Goal: Transaction & Acquisition: Purchase product/service

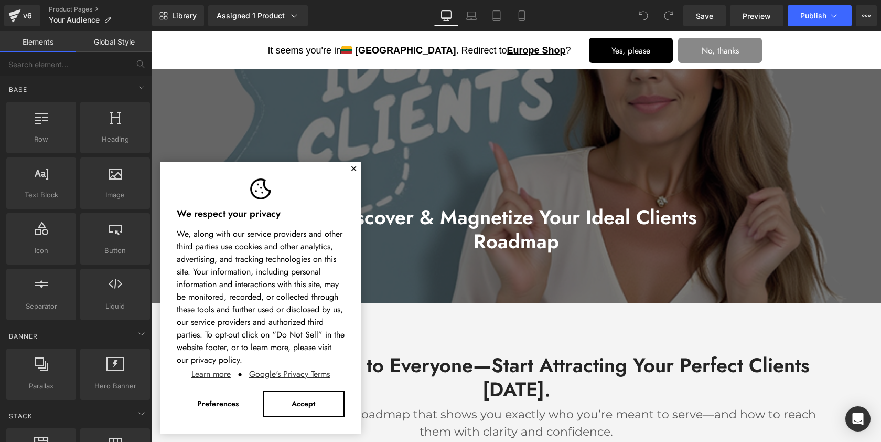
click at [354, 166] on button "✕" at bounding box center [353, 169] width 7 height 6
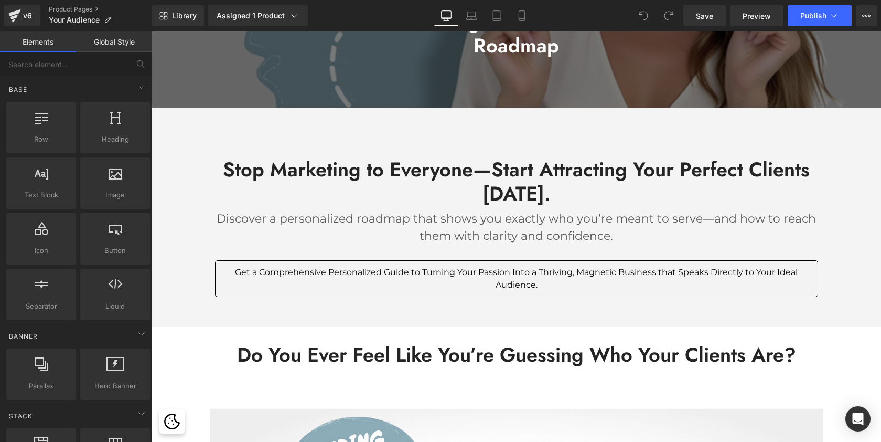
scroll to position [202, 0]
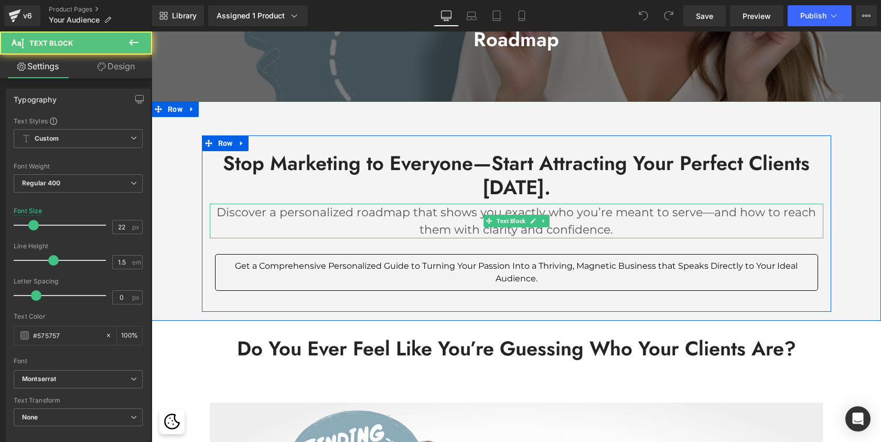
click at [321, 214] on p "Discover a personalized roadmap that shows you exactly who you’re meant to serv…" at bounding box center [517, 221] width 614 height 35
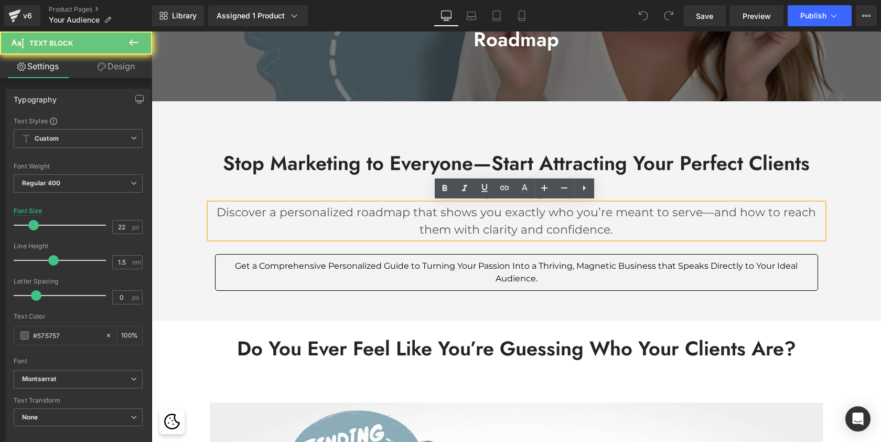
click at [276, 214] on p "Discover a personalized roadmap that shows you exactly who you’re meant to serv…" at bounding box center [517, 221] width 614 height 35
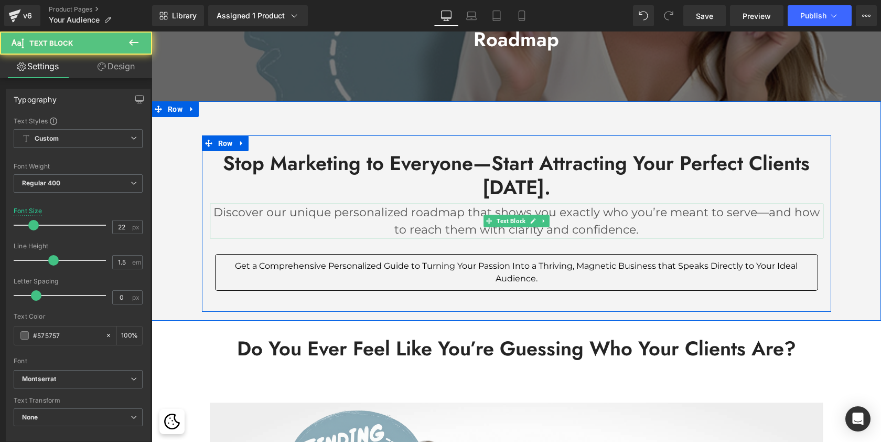
click at [377, 225] on p "Discover our unique personalized roadmap that shows you exactly who you’re mean…" at bounding box center [517, 221] width 614 height 35
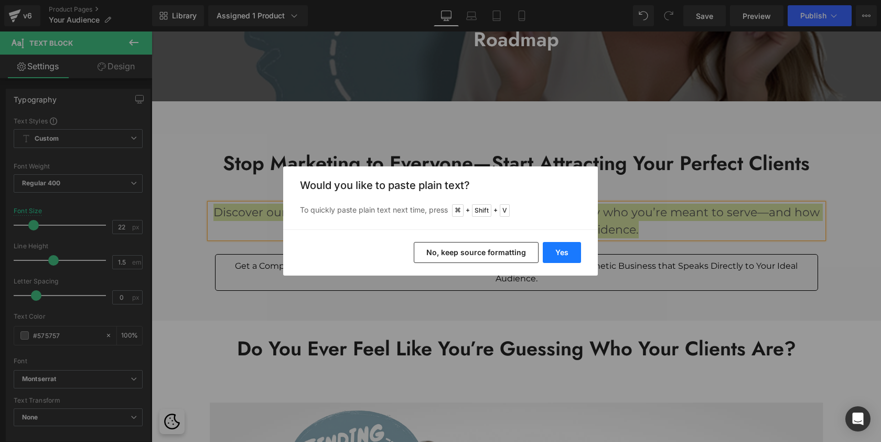
click at [556, 247] on button "Yes" at bounding box center [562, 252] width 38 height 21
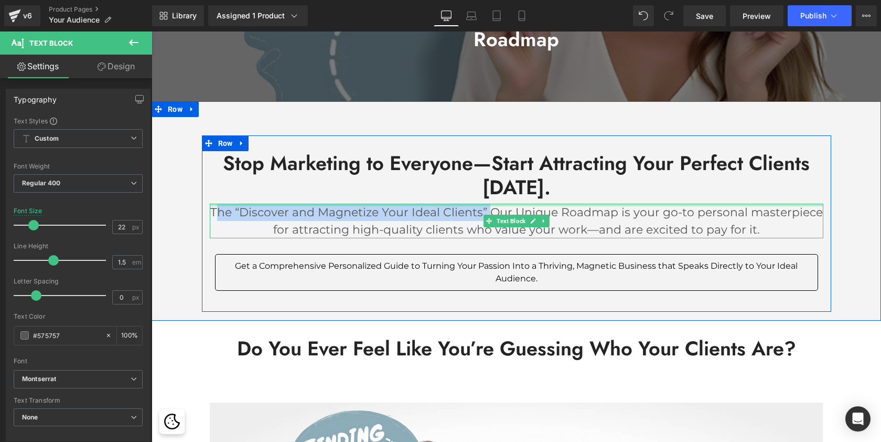
drag, startPoint x: 487, startPoint y: 209, endPoint x: 214, endPoint y: 203, distance: 273.4
click at [214, 204] on div "The “Discover and Magnetize Your Ideal Clients” Our Unique Roadmap is your go-t…" at bounding box center [517, 221] width 614 height 35
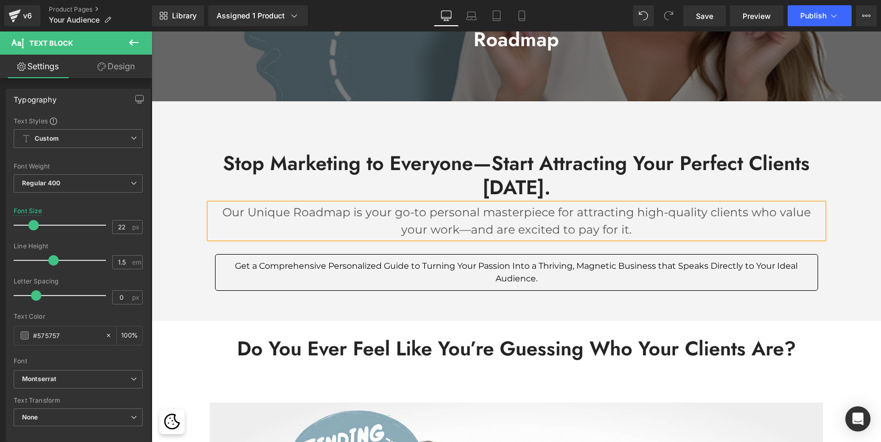
click at [294, 209] on p "Our Unique Roadmap is your go-to personal masterpiece for attracting high-quali…" at bounding box center [517, 221] width 614 height 35
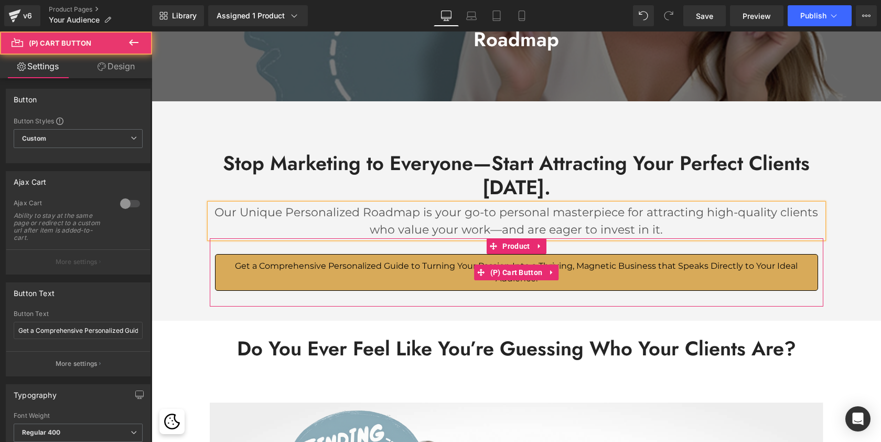
click at [665, 274] on button "Get a Comprehensive Personalized Guide to Turning Your Passion Into a Thriving,…" at bounding box center [516, 272] width 603 height 37
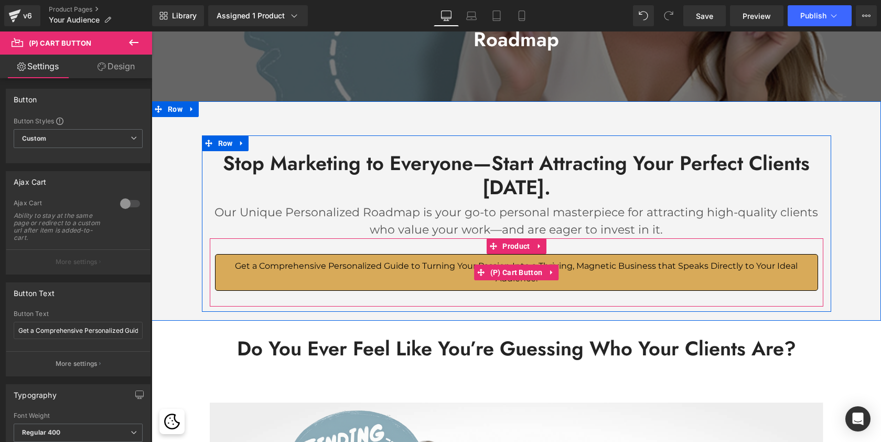
click at [396, 262] on span "Get a Comprehensive Personalized Guide to Turning Your Passion Into a Thriving,…" at bounding box center [516, 272] width 563 height 23
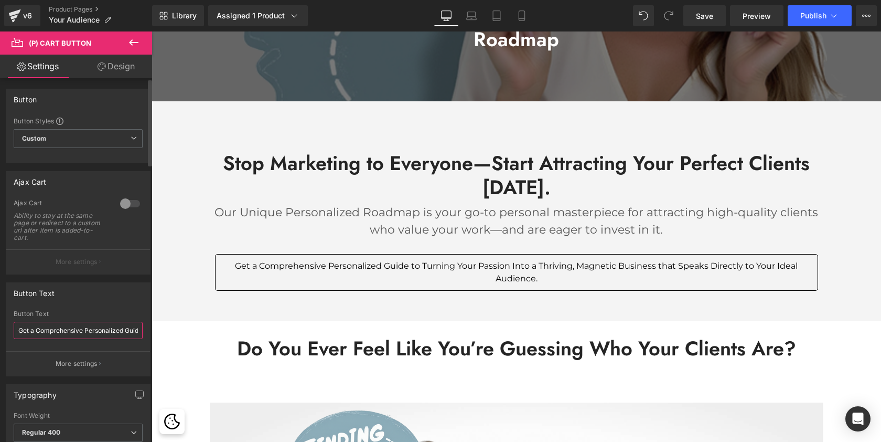
click at [103, 326] on input "Get a Comprehensive Personalized Guide to Turning Your Passion Into a Thriving,…" at bounding box center [78, 330] width 129 height 17
click at [127, 332] on input "Get a Comprehensive Personalized Guide to Turning Your Passion Into a Thriving,…" at bounding box center [78, 330] width 129 height 17
type input "Get a Comprehensive Personalized Stratedy to Turning Your Passion Into a Thrivi…"
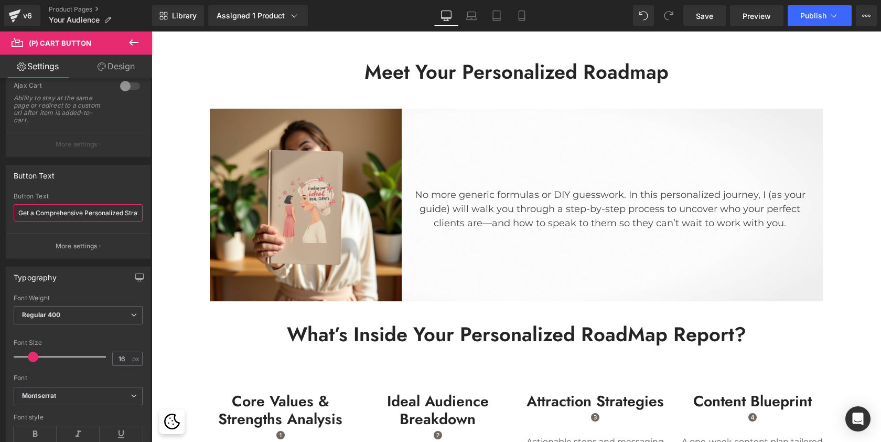
scroll to position [910, 0]
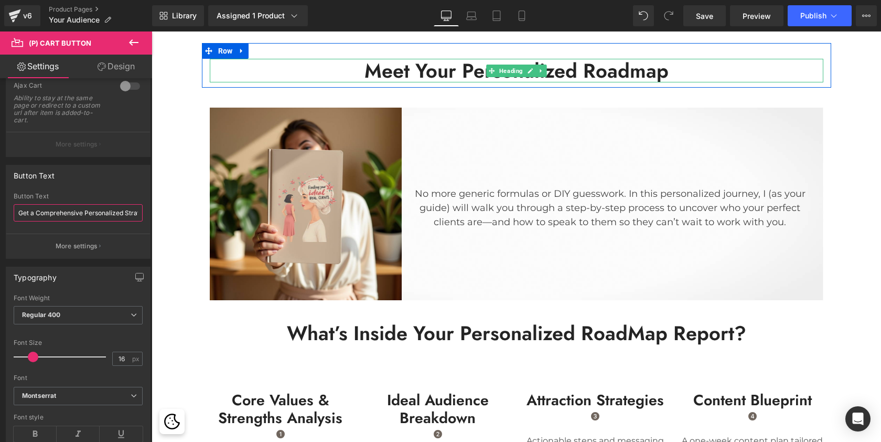
click at [620, 61] on h2 "Meet Your Personalized Roadmap" at bounding box center [517, 71] width 614 height 24
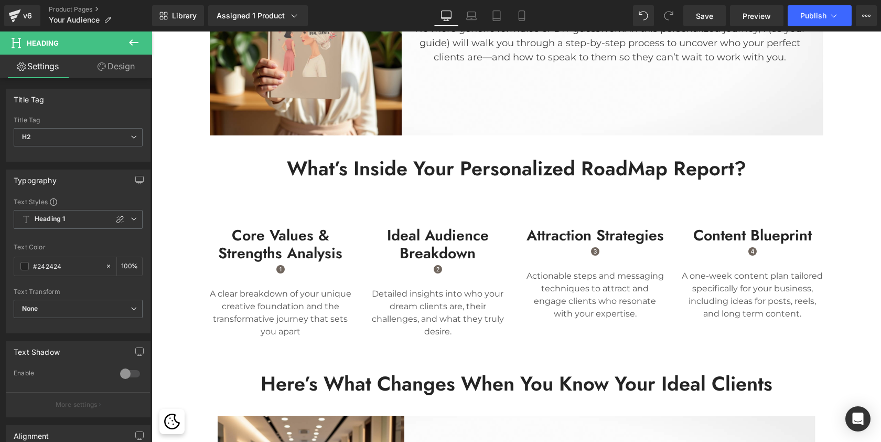
scroll to position [1079, 0]
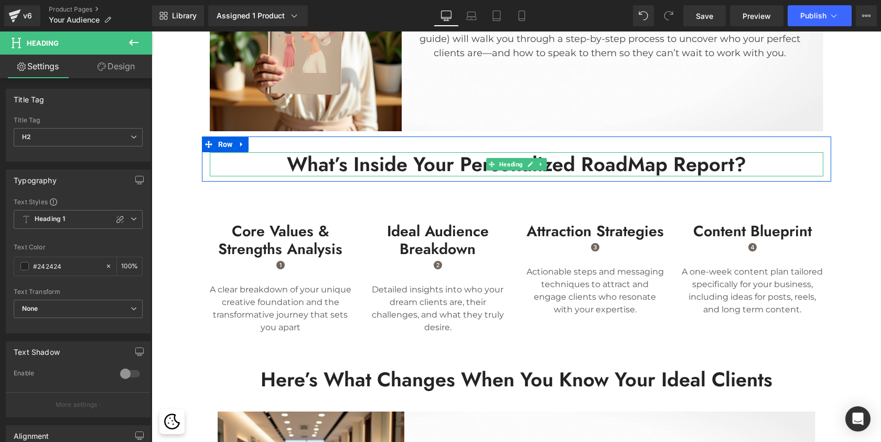
click at [685, 161] on h2 "What’s Inside Your Personalized RoadMap Report?" at bounding box center [517, 164] width 614 height 24
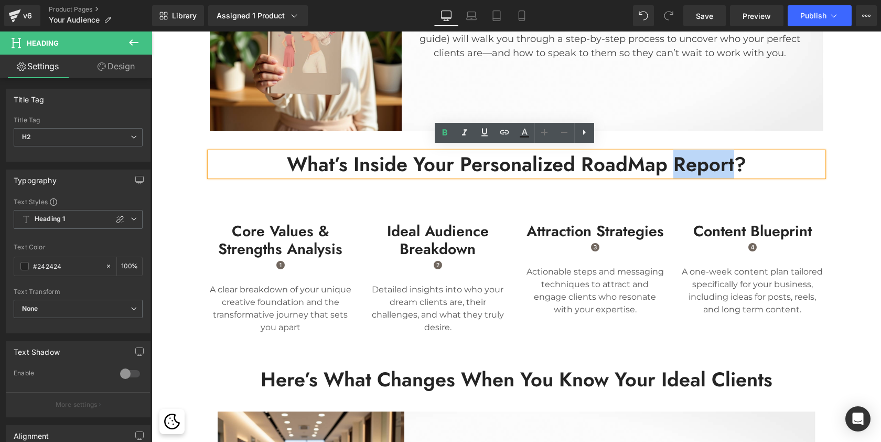
click at [638, 162] on h2 "What’s Inside Your Personalized RoadMap Report?" at bounding box center [517, 164] width 614 height 24
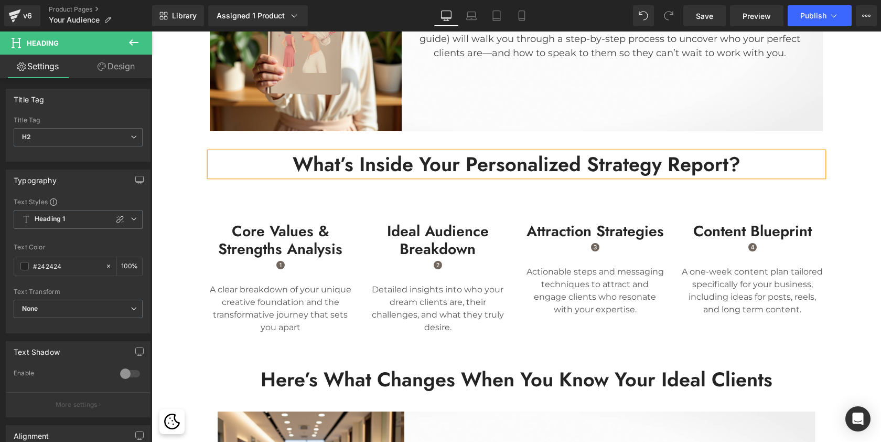
click at [685, 159] on h2 "What’s Inside Your Personalized Strategy Report?" at bounding box center [517, 164] width 614 height 24
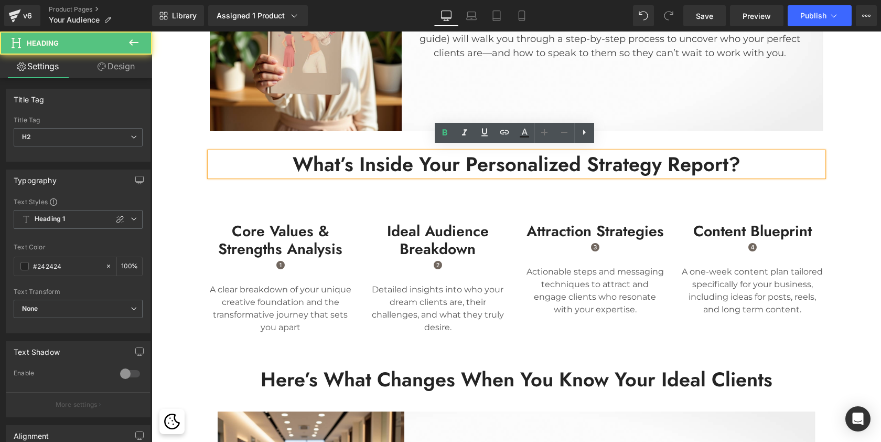
click at [685, 159] on h2 "What’s Inside Your Personalized Strategy Report?" at bounding box center [517, 164] width 614 height 24
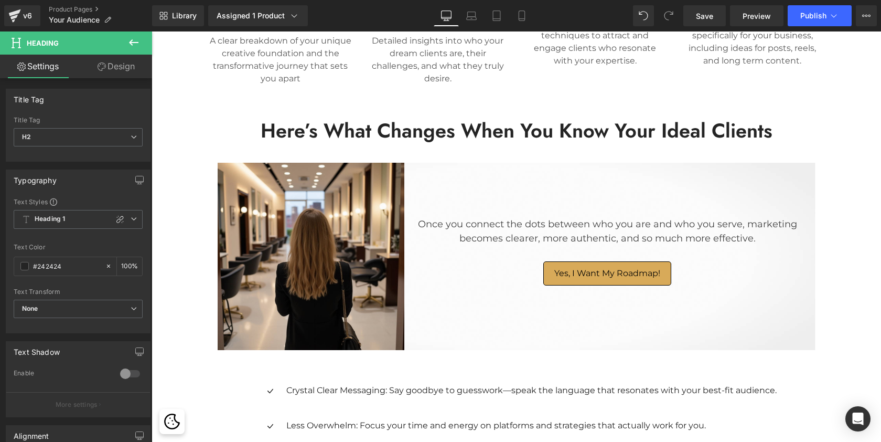
scroll to position [1331, 0]
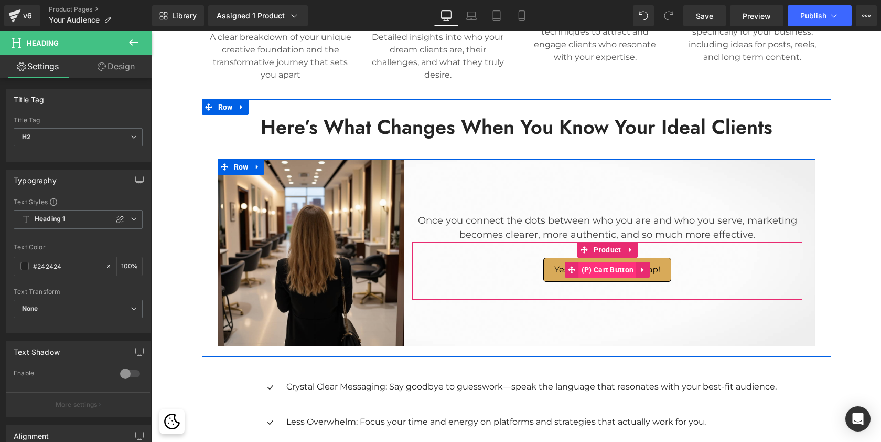
click at [626, 267] on span "(P) Cart Button" at bounding box center [608, 270] width 58 height 16
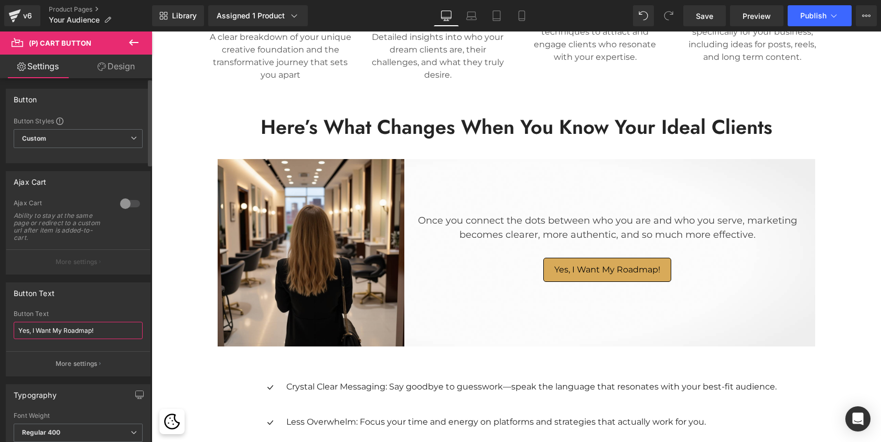
click at [86, 327] on input "Yes, I Want My Roadmap!" at bounding box center [78, 330] width 129 height 17
type input "Yes, I Want My Strategy!"
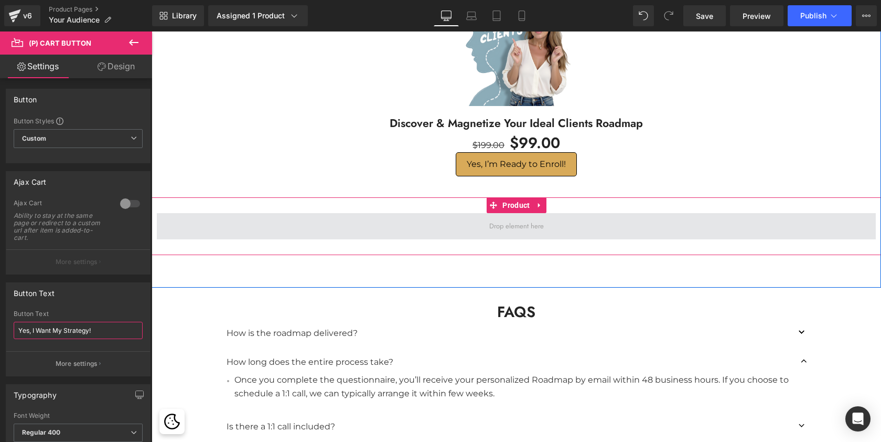
scroll to position [2590, 0]
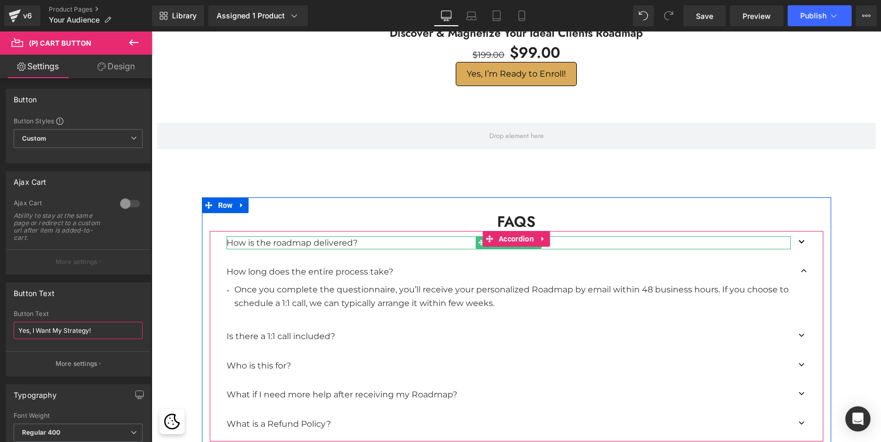
click at [334, 236] on p "How is the roadmap delivered?" at bounding box center [509, 243] width 565 height 14
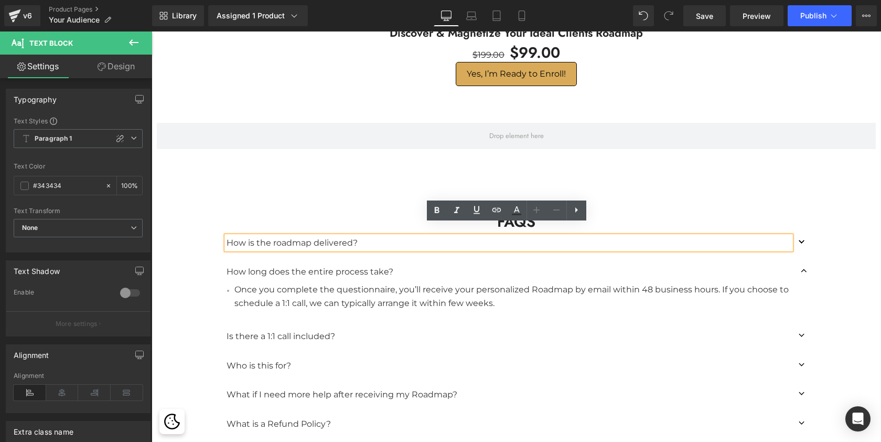
click at [798, 231] on button "button" at bounding box center [802, 243] width 21 height 24
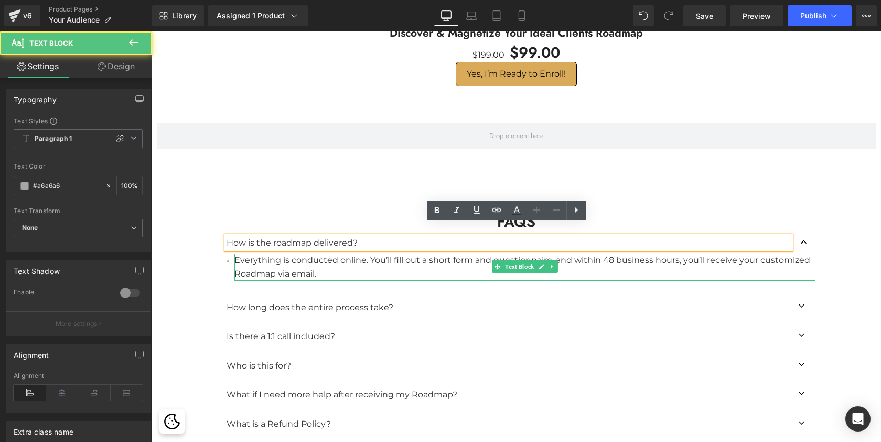
click at [262, 261] on span "Everything is conducted online. You’ll fill out a short form and questionnaire,…" at bounding box center [523, 267] width 576 height 24
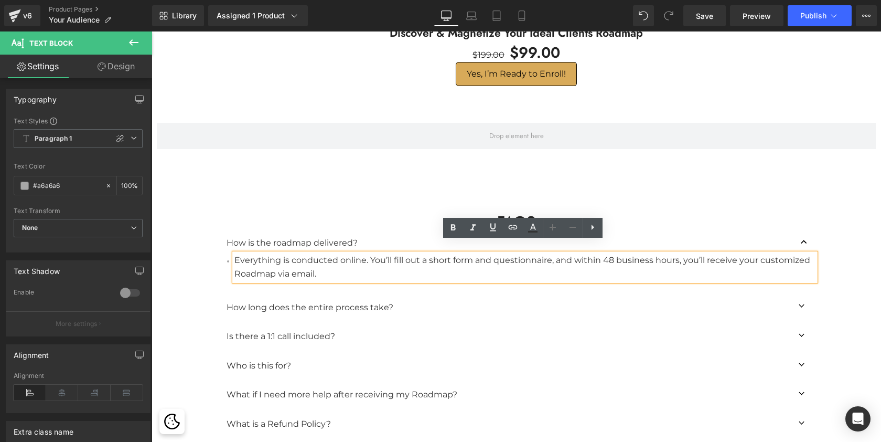
click at [247, 260] on span "Everything is conducted online. You’ll fill out a short form and questionnaire,…" at bounding box center [523, 267] width 576 height 24
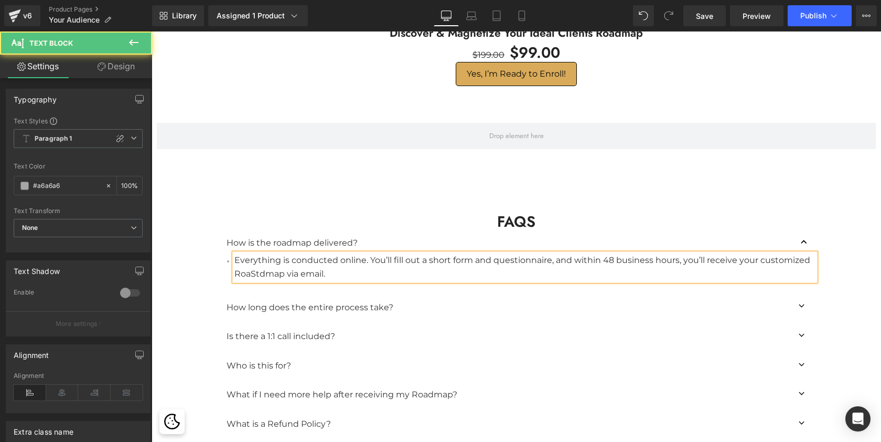
click at [250, 260] on span "Everything is conducted online. You’ll fill out a short form and questionnaire,…" at bounding box center [523, 267] width 576 height 24
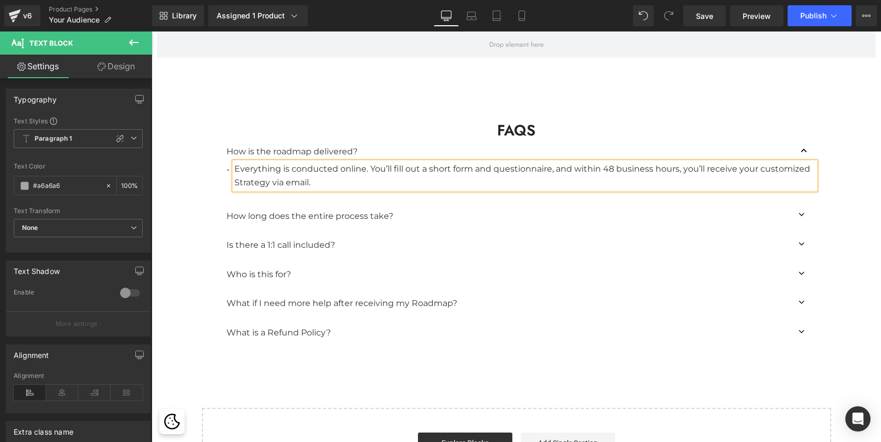
scroll to position [2681, 0]
click at [818, 15] on span "Publish" at bounding box center [814, 16] width 26 height 8
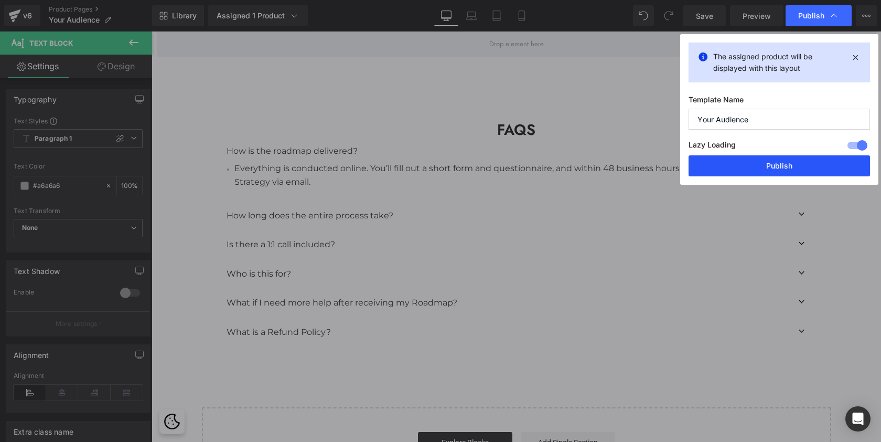
click at [752, 165] on button "Publish" at bounding box center [780, 165] width 182 height 21
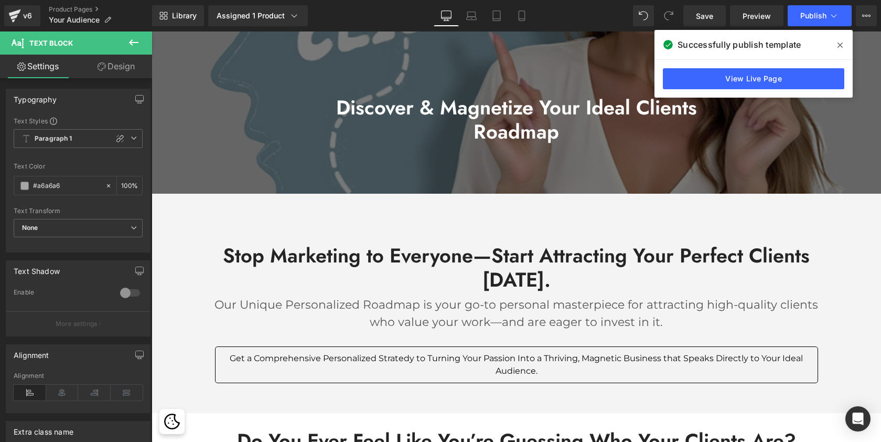
scroll to position [123, 0]
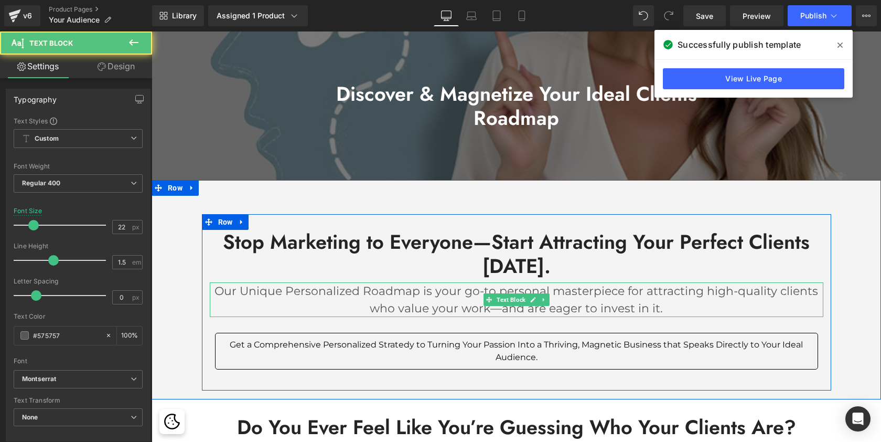
click at [366, 295] on p "Our Unique Personalized Roadmap is your go-to personal masterpiece for attracti…" at bounding box center [517, 299] width 614 height 35
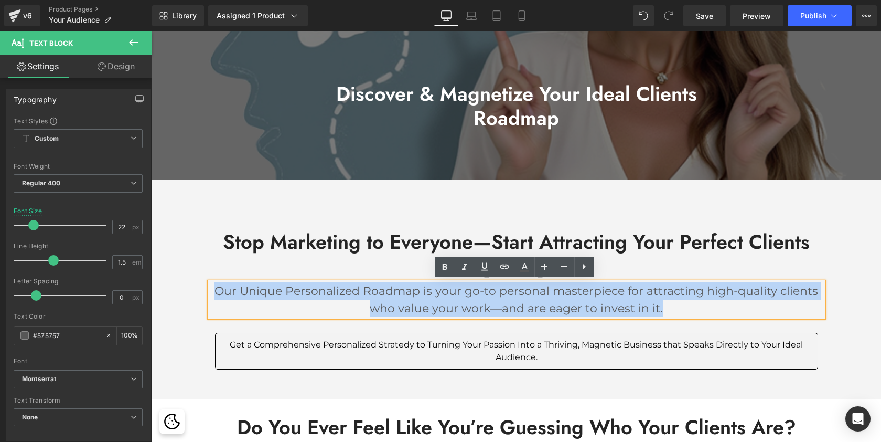
copy p "Our Unique Personalized Roadmap is your go-to personal masterpiece for attracti…"
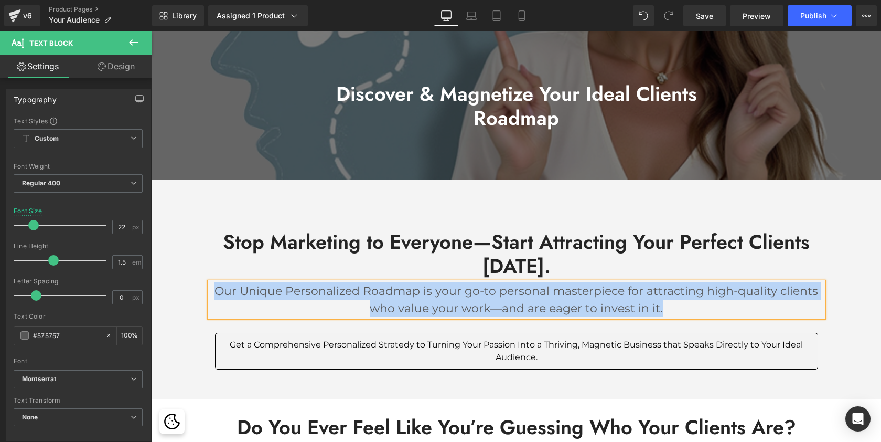
copy p "Our Unique Personalized Roadmap is your go-to personal masterpiece for attracti…"
